Goal: Task Accomplishment & Management: Manage account settings

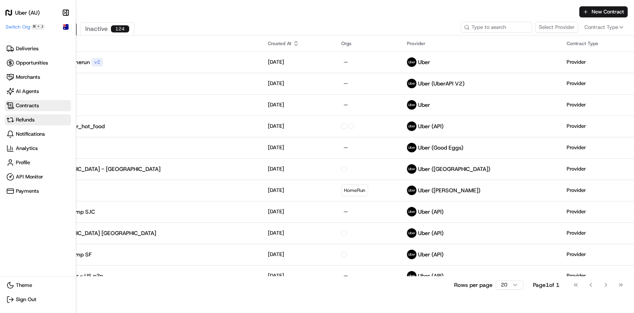
click at [36, 117] on span "Refunds" at bounding box center [37, 120] width 63 height 8
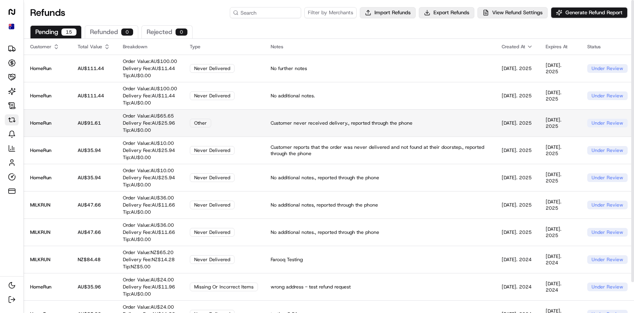
click at [453, 123] on p "Customer never received delivery., reported through the phone" at bounding box center [379, 123] width 218 height 6
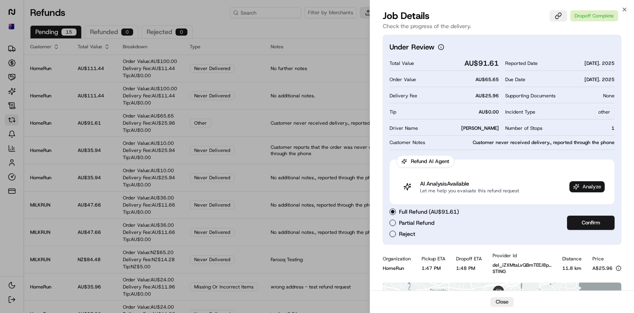
click at [597, 188] on span "Analyze" at bounding box center [591, 186] width 19 height 7
click at [342, 141] on div at bounding box center [317, 156] width 634 height 313
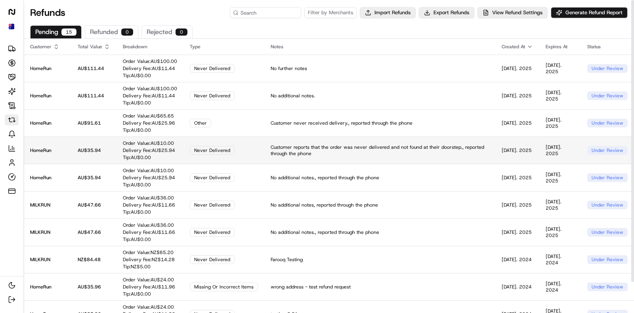
click at [466, 141] on td "Customer reports that the order was never delivered and not found at their door…" at bounding box center [379, 150] width 231 height 27
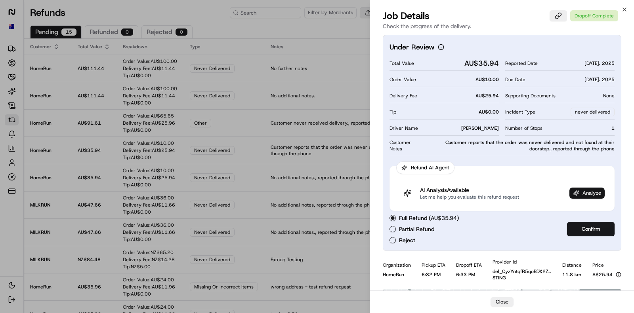
click at [590, 194] on span "Analyze" at bounding box center [591, 193] width 19 height 7
click at [249, 125] on div at bounding box center [317, 156] width 634 height 313
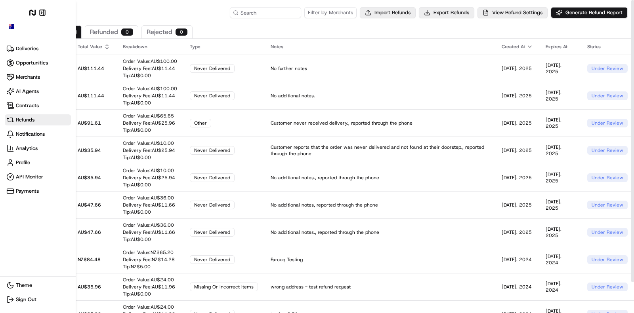
click at [9, 23] on div "Uber (AU) Make sidebar auto shrink" at bounding box center [38, 19] width 66 height 23
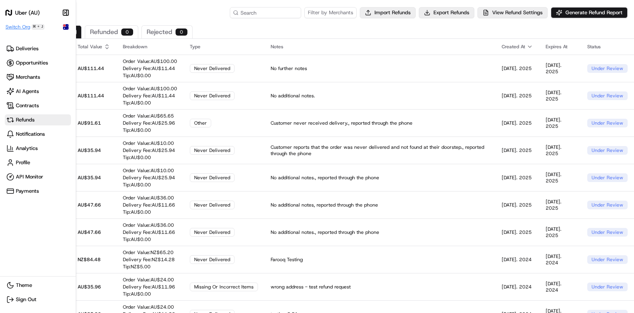
click at [17, 27] on span "Switch Org" at bounding box center [18, 27] width 25 height 6
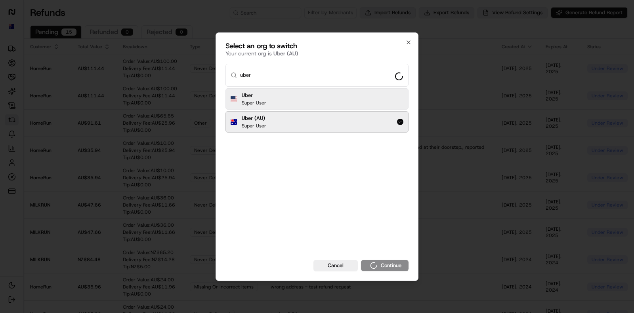
type input "uber"
click at [278, 97] on div "Uber Super User" at bounding box center [316, 98] width 183 height 21
click at [394, 273] on div "Select an org to switch Your current org is Uber (AU) uber Uber Super User Uber…" at bounding box center [316, 156] width 203 height 249
click at [398, 267] on button "Continue" at bounding box center [385, 265] width 48 height 11
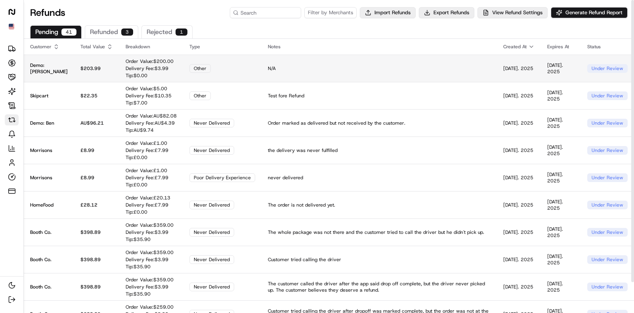
click at [308, 76] on td "N/A" at bounding box center [378, 68] width 235 height 27
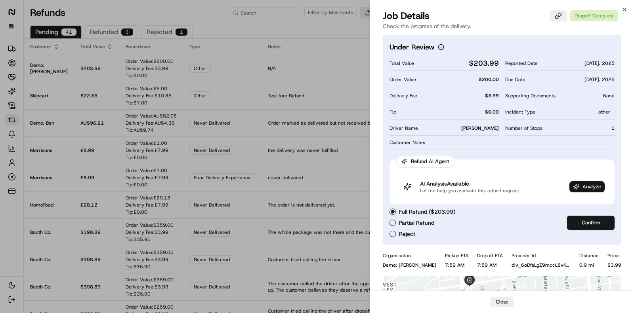
click at [586, 187] on span "Analyze" at bounding box center [591, 186] width 19 height 7
click at [327, 139] on div at bounding box center [317, 156] width 634 height 313
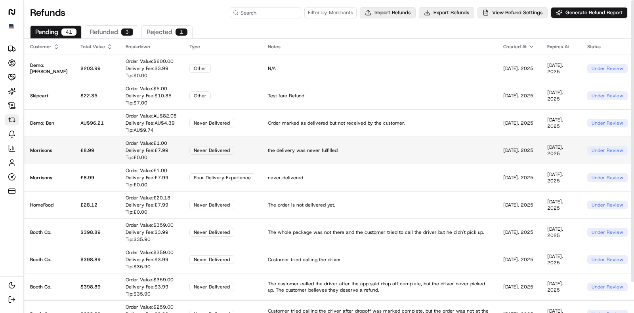
click at [362, 147] on p "the delivery was never fulfilled" at bounding box center [379, 150] width 223 height 6
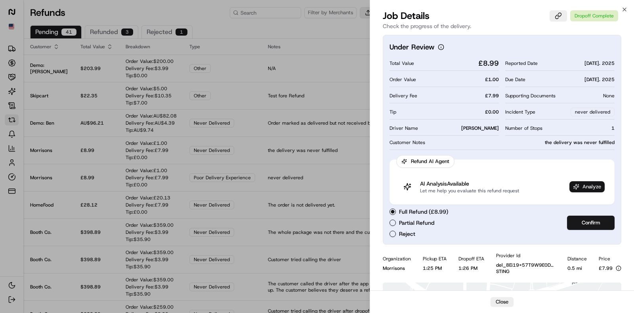
click at [579, 182] on button "Analyze" at bounding box center [586, 186] width 35 height 11
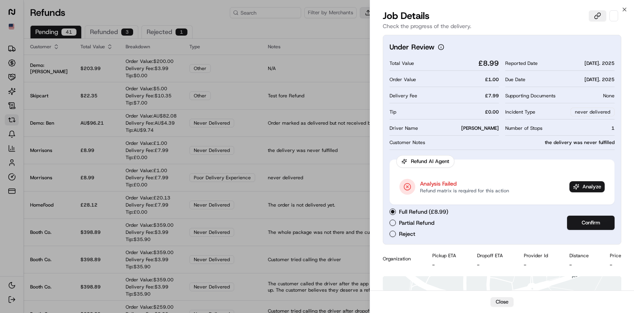
click at [302, 124] on div at bounding box center [317, 156] width 634 height 313
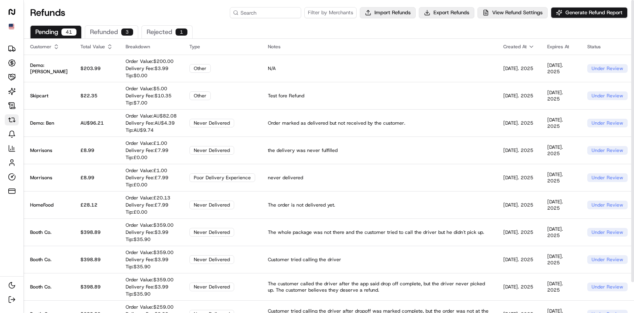
click at [94, 30] on button "refunded 3" at bounding box center [111, 31] width 53 height 13
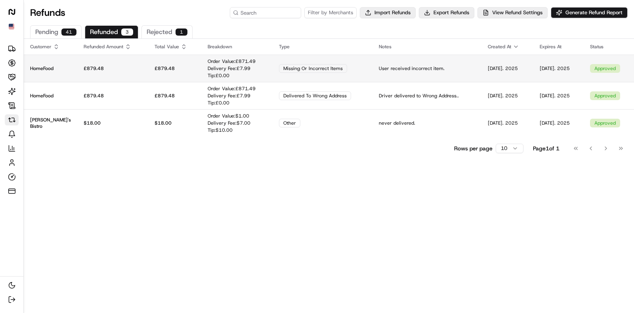
click at [422, 61] on td "User received incorrect item." at bounding box center [426, 68] width 109 height 27
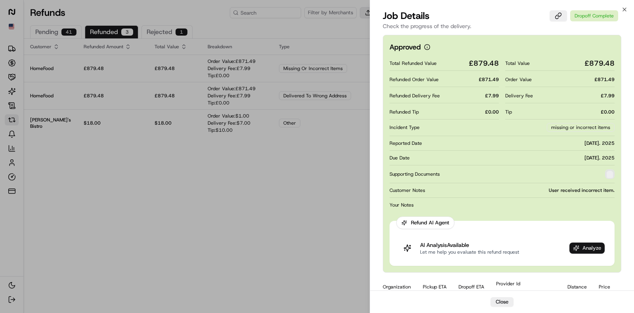
click at [582, 246] on span "Analyze" at bounding box center [591, 248] width 19 height 7
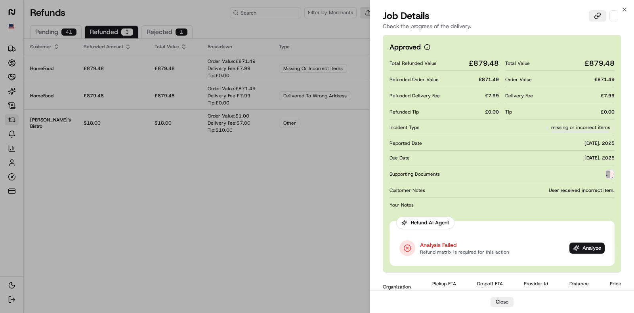
click at [284, 203] on div at bounding box center [317, 156] width 634 height 313
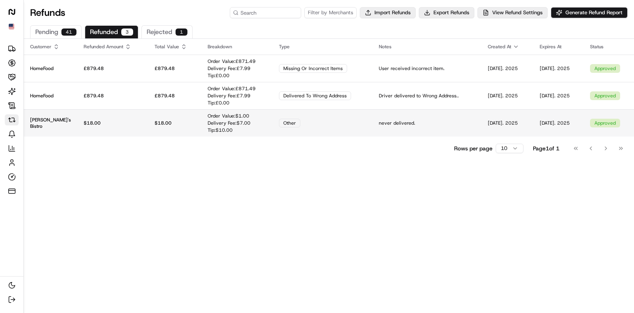
click at [262, 128] on td "Order Value: $ 1.00 Delivery Fee: $ 7.00 Tip: $ 10.00" at bounding box center [236, 122] width 71 height 27
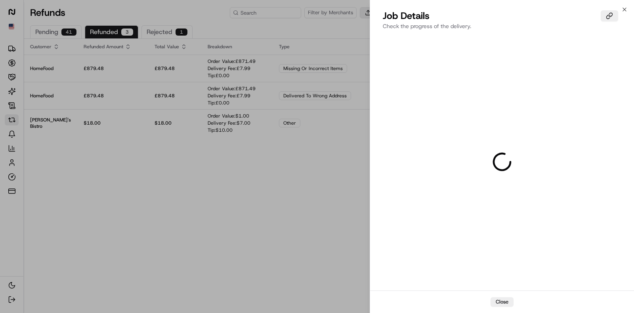
click at [299, 204] on div at bounding box center [317, 156] width 634 height 313
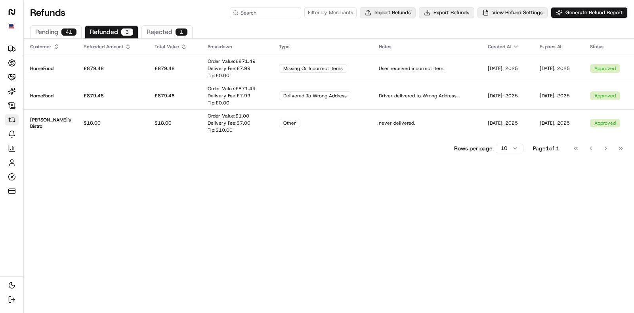
click at [55, 30] on button "pending 41" at bounding box center [55, 31] width 51 height 13
